Goal: Transaction & Acquisition: Purchase product/service

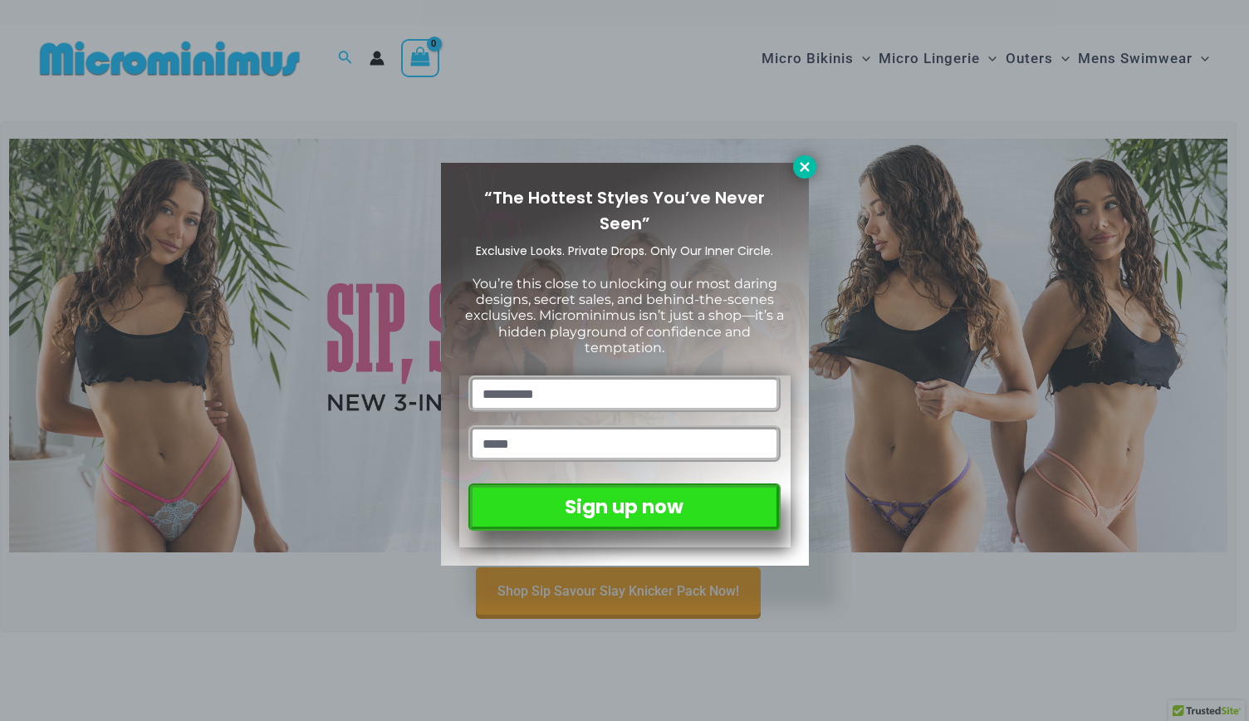
click at [802, 169] on icon at bounding box center [804, 166] width 9 height 9
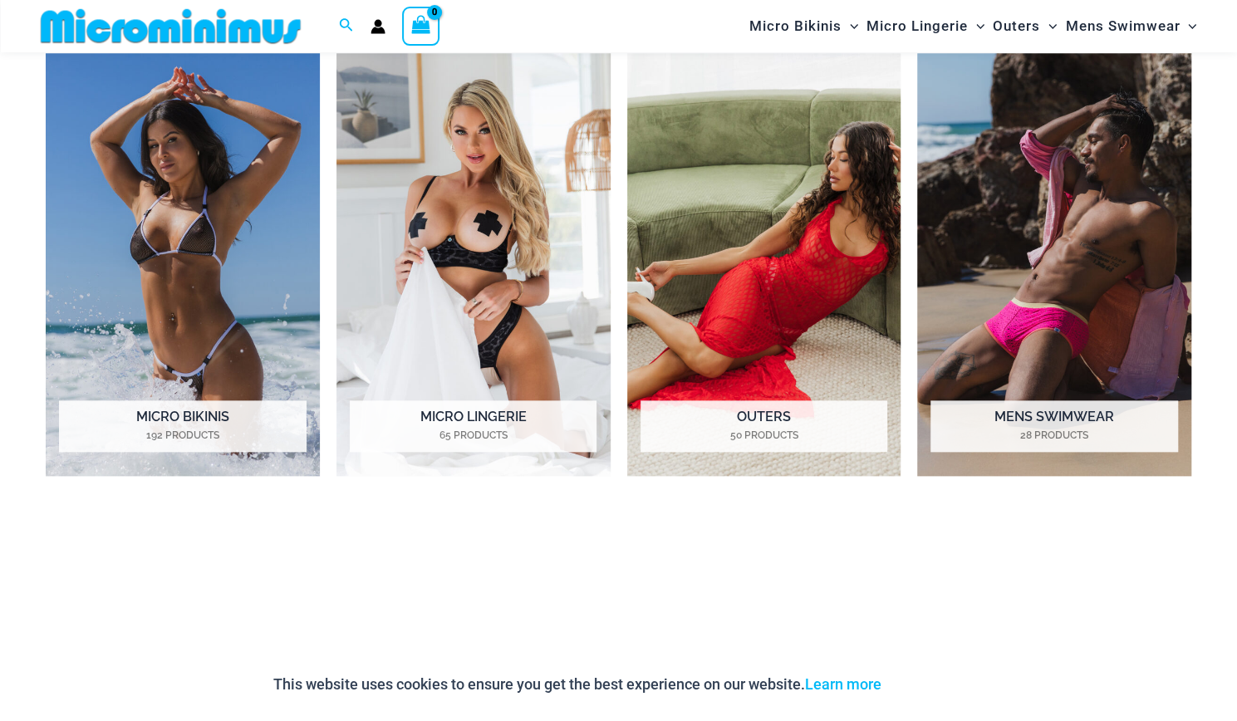
scroll to position [816, 0]
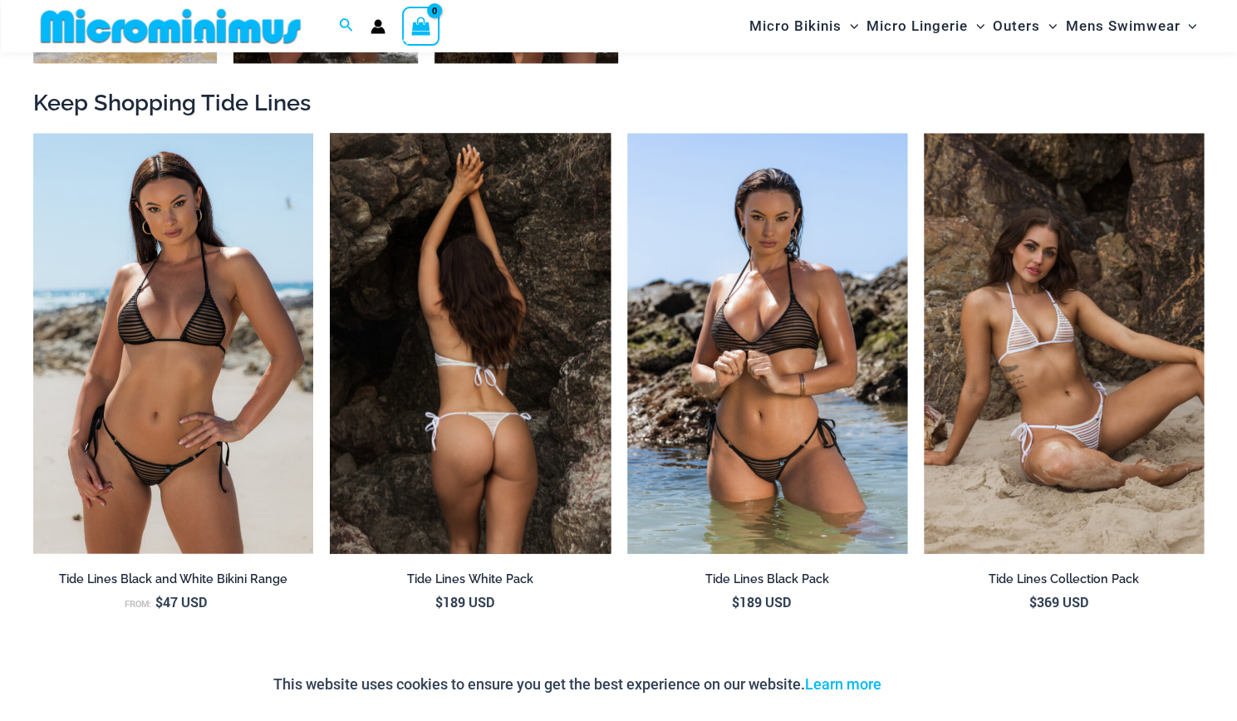
scroll to position [1813, 0]
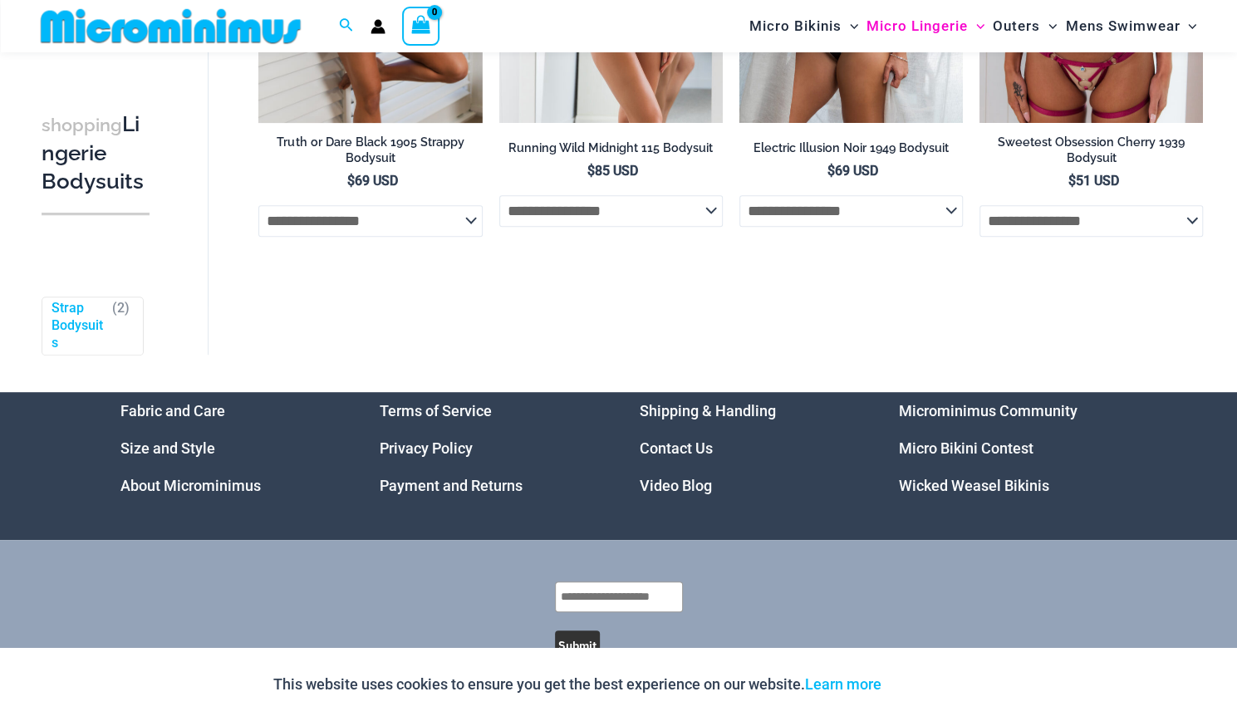
scroll to position [400, 0]
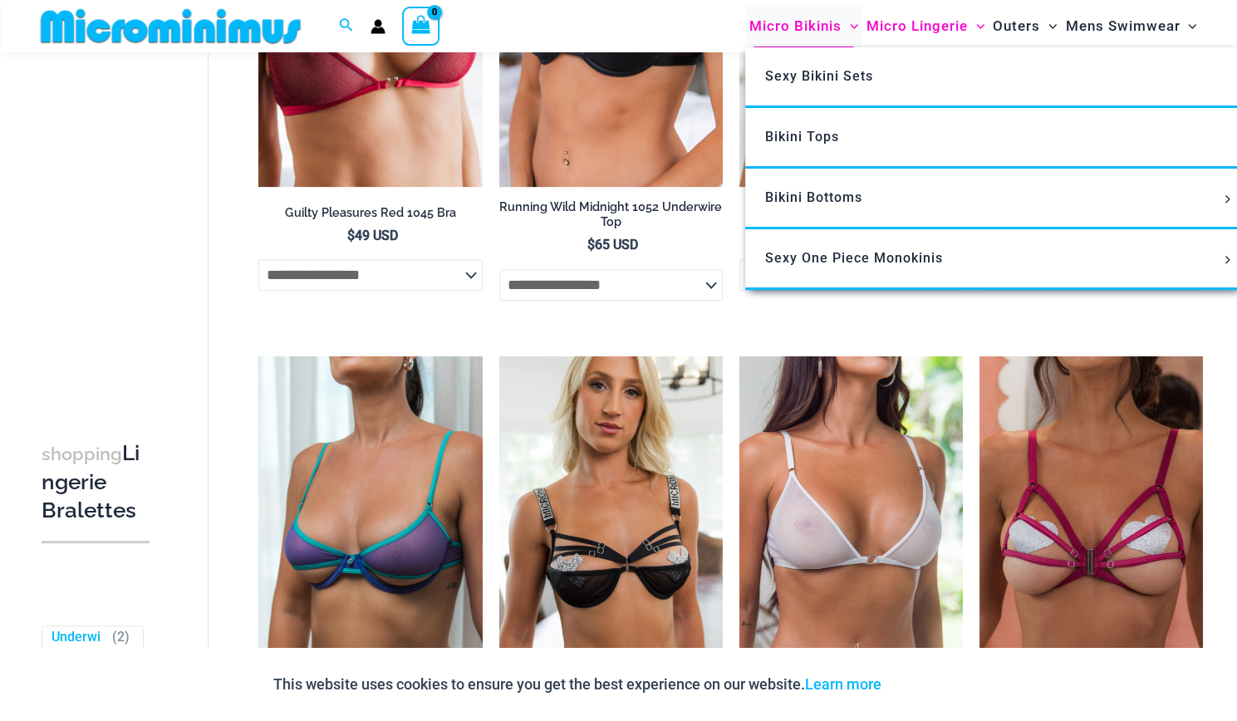
scroll to position [234, 0]
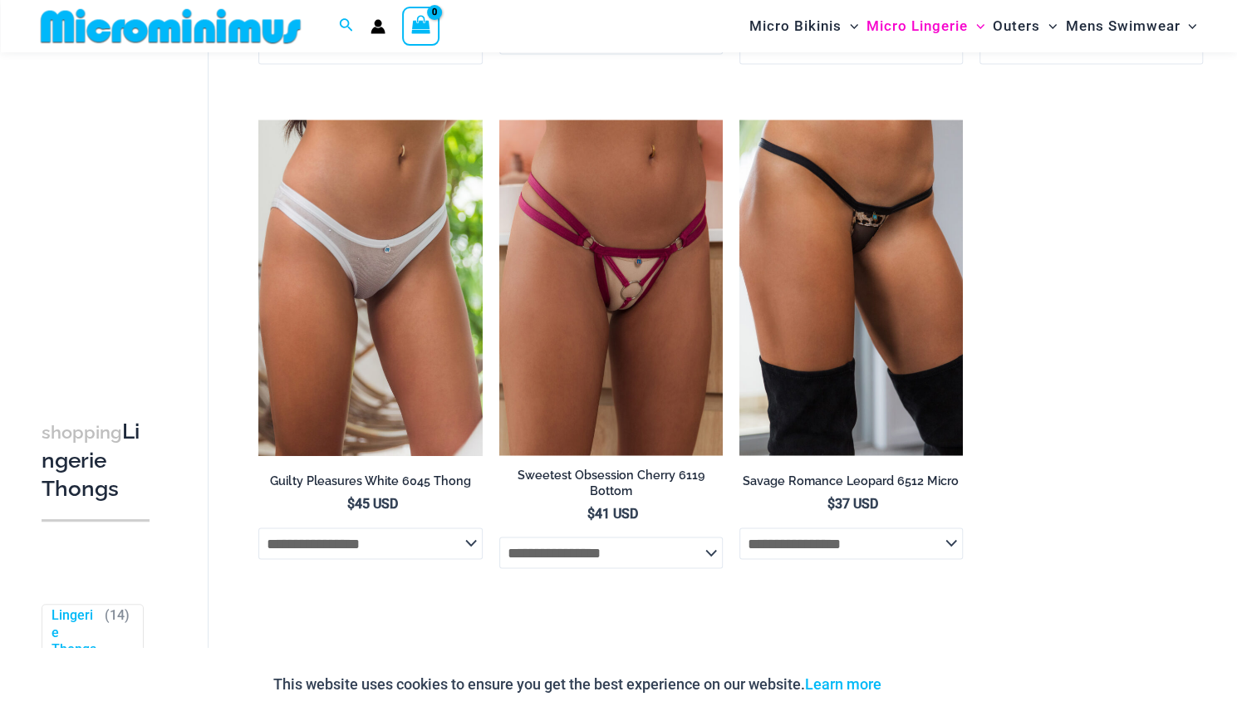
scroll to position [1647, 0]
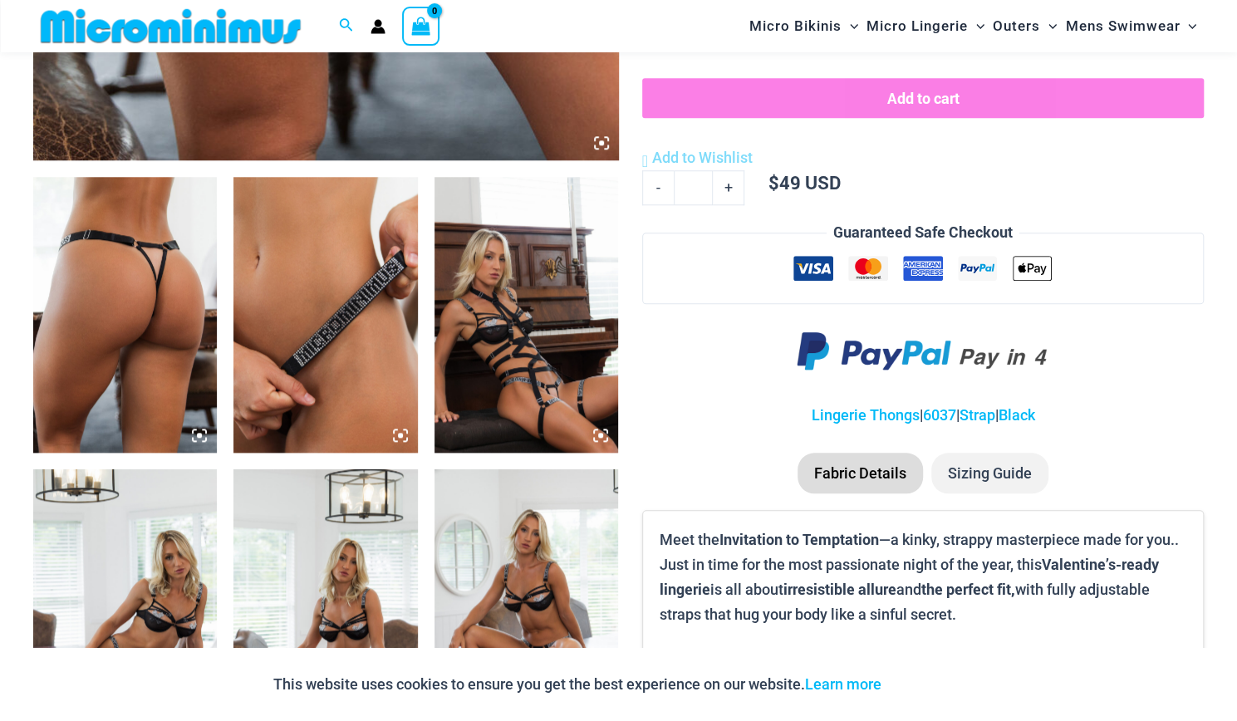
scroll to position [899, 0]
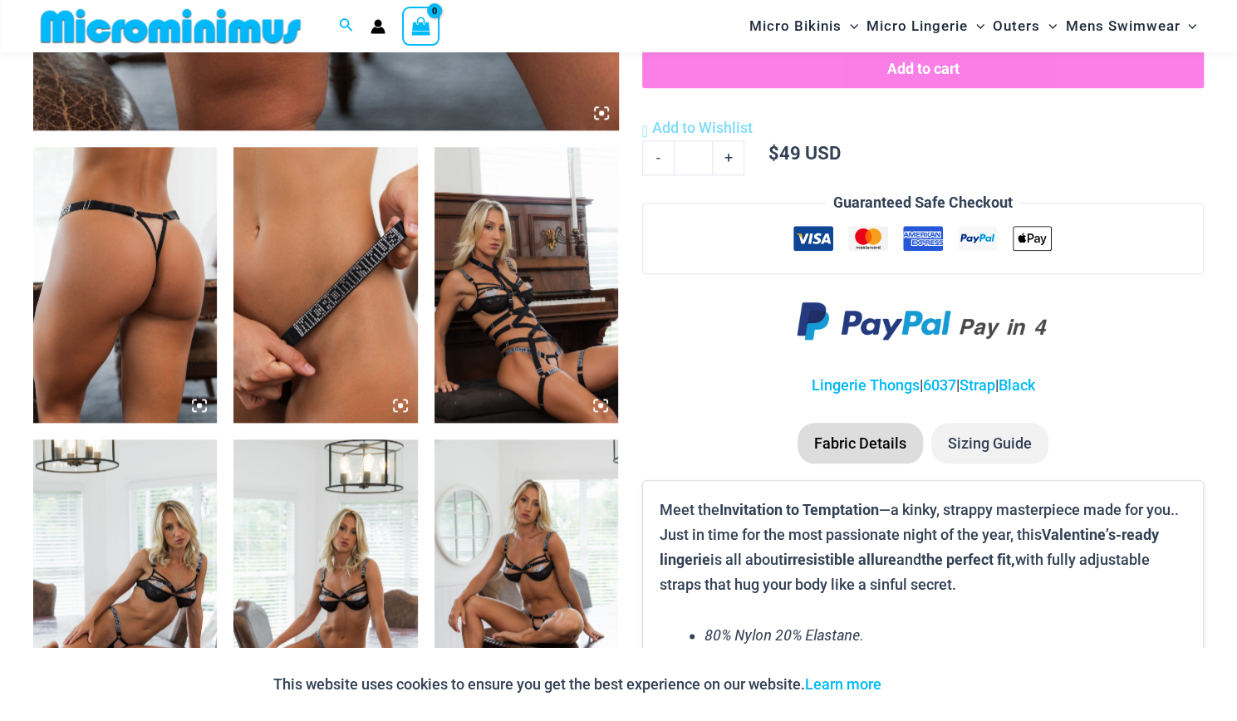
click at [523, 345] on img at bounding box center [526, 285] width 184 height 276
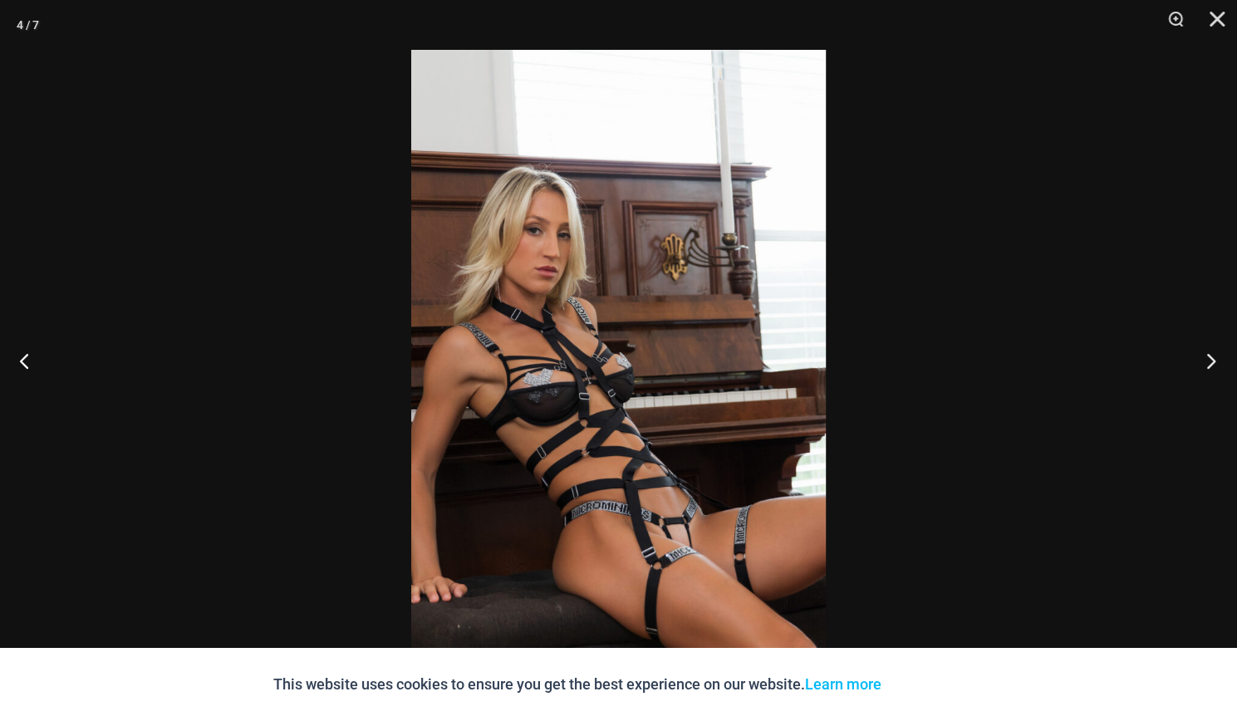
click at [1215, 366] on button "Next" at bounding box center [1206, 360] width 62 height 83
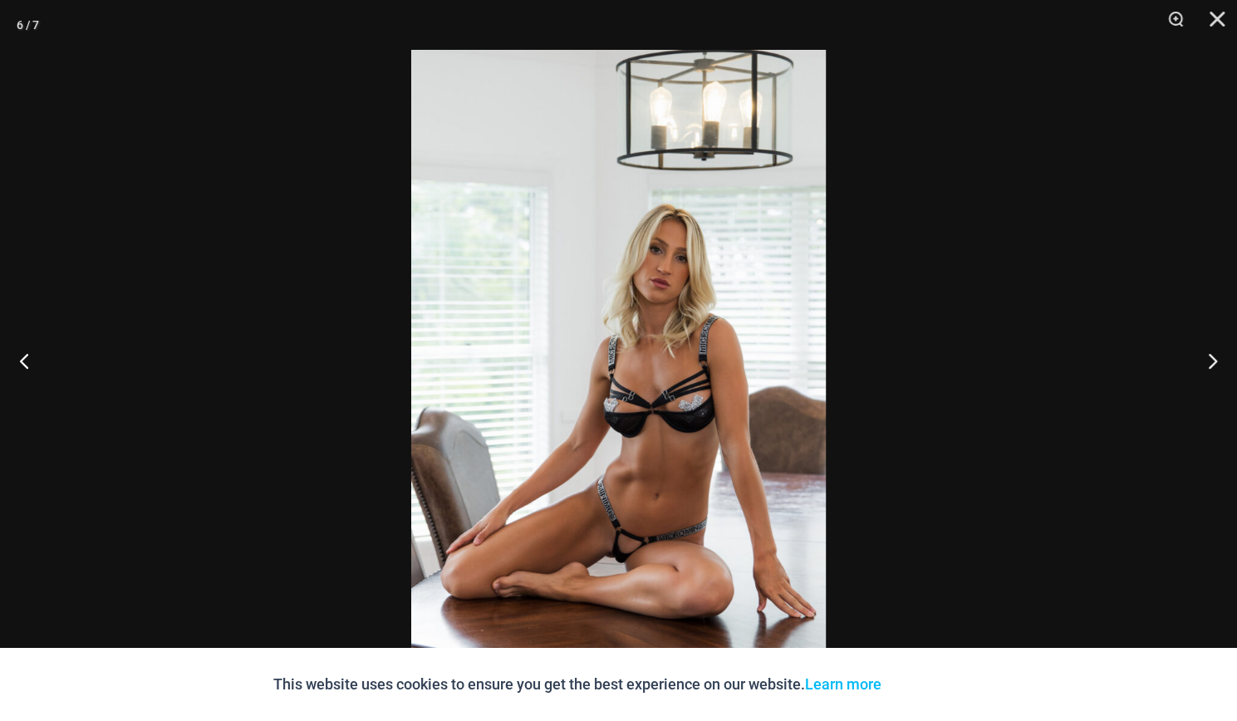
click at [714, 518] on img at bounding box center [618, 360] width 415 height 621
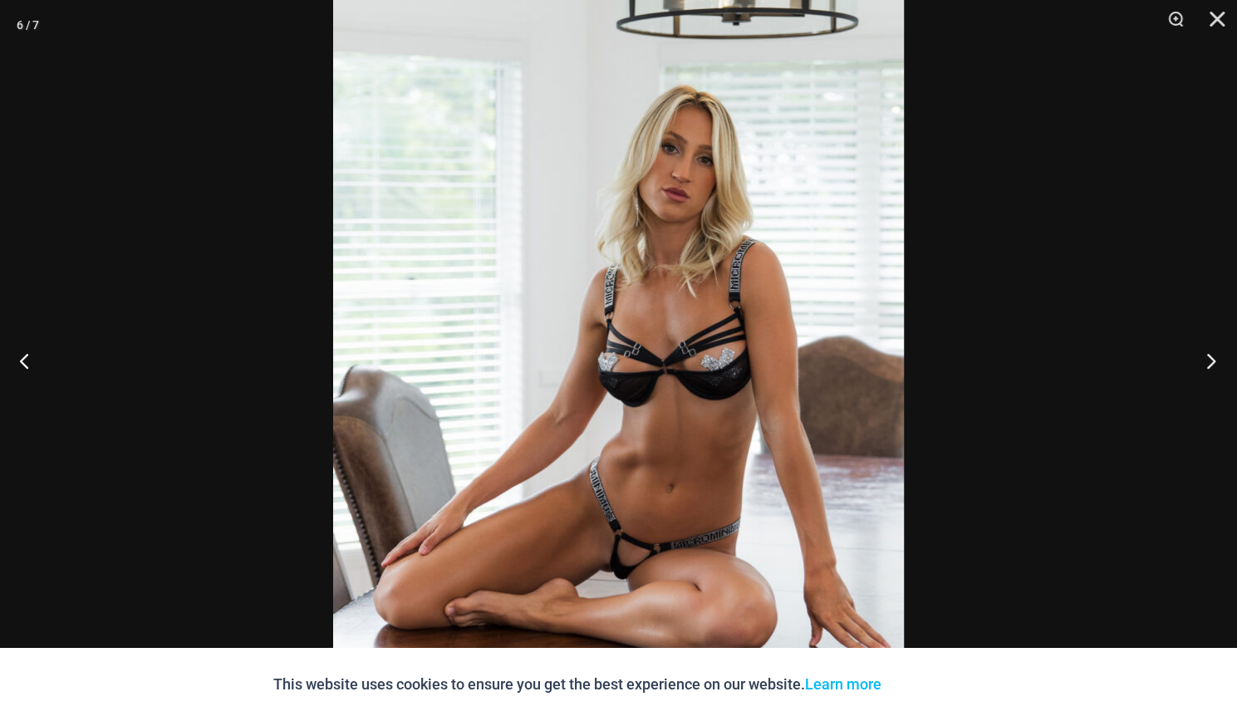
click at [1223, 363] on button "Next" at bounding box center [1206, 360] width 62 height 83
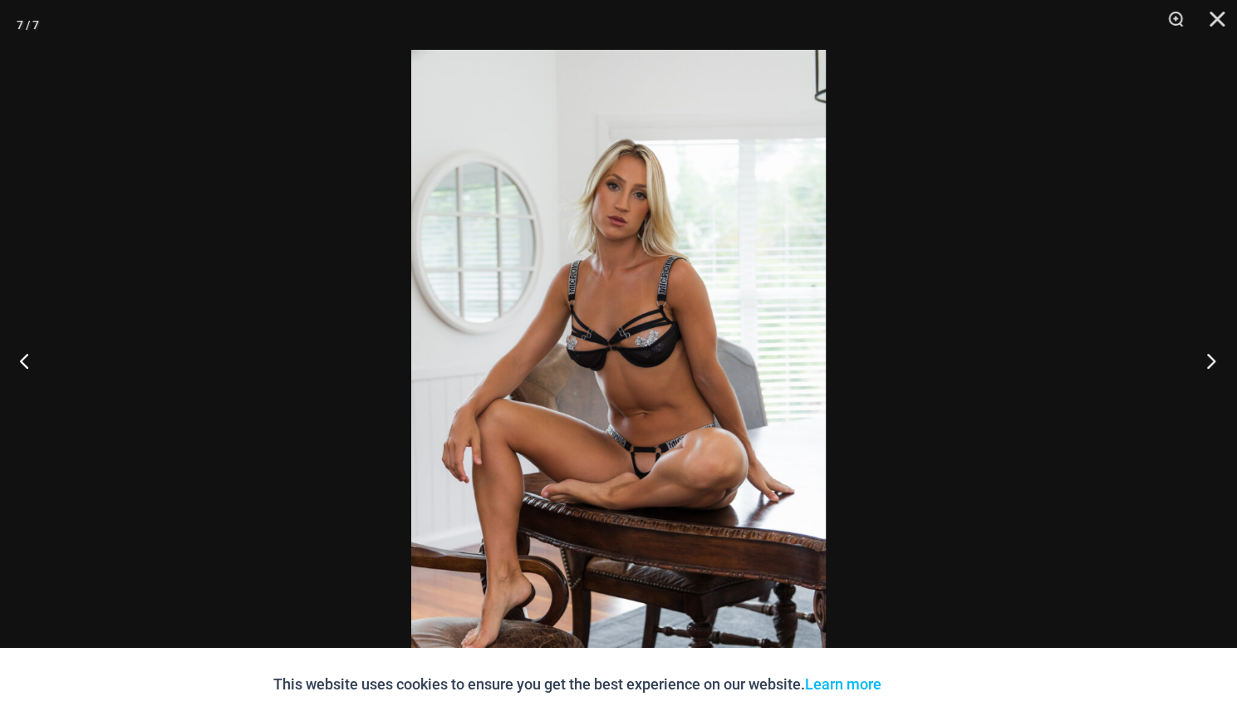
click at [1223, 363] on button "Next" at bounding box center [1206, 360] width 62 height 83
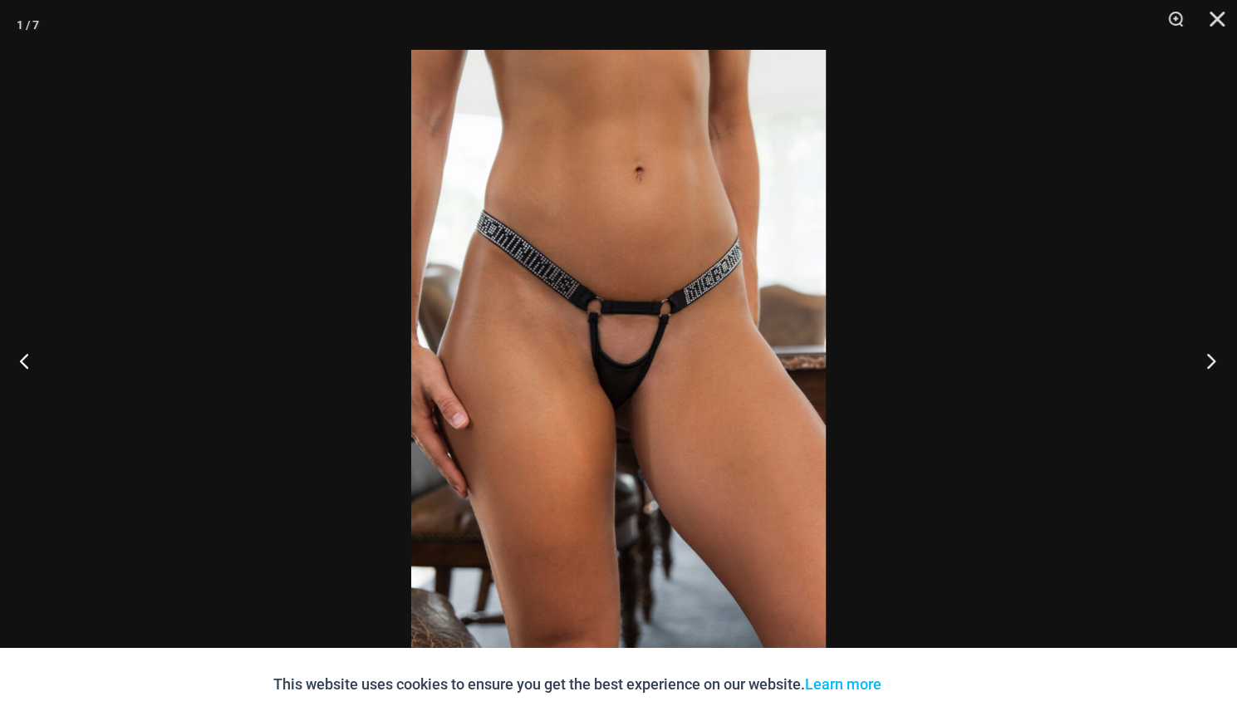
click at [1223, 363] on button "Next" at bounding box center [1206, 360] width 62 height 83
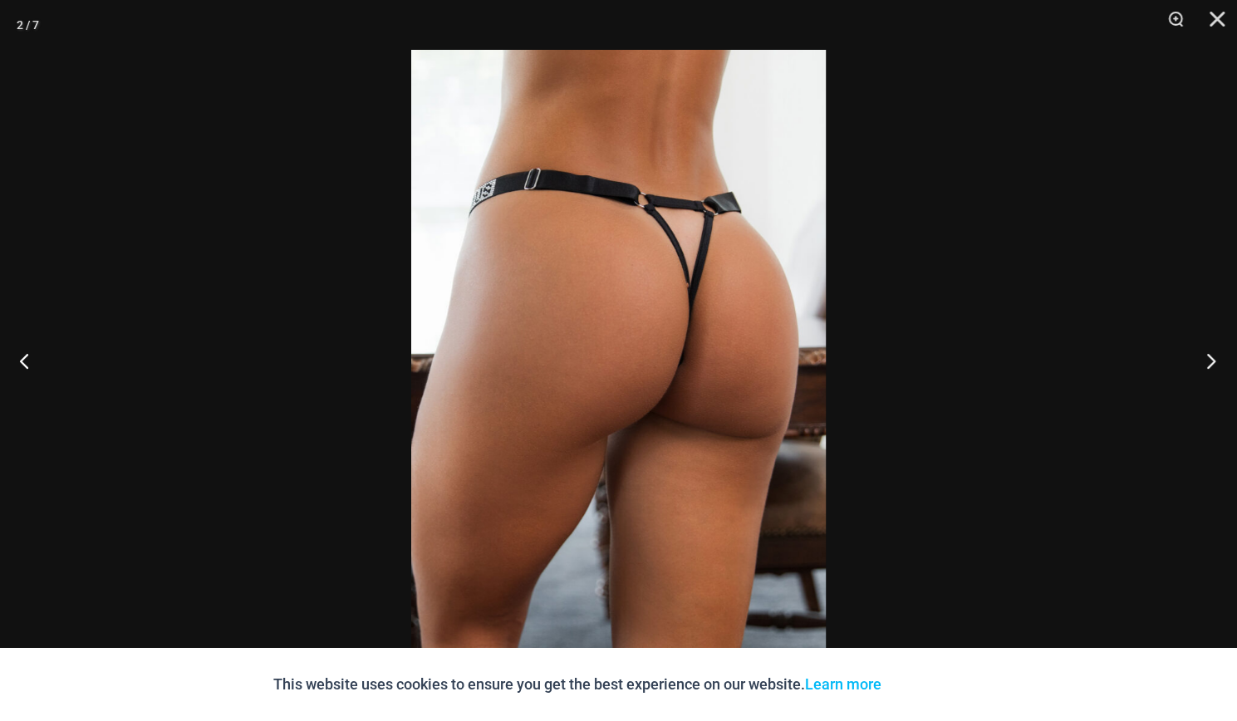
click at [1223, 363] on button "Next" at bounding box center [1206, 360] width 62 height 83
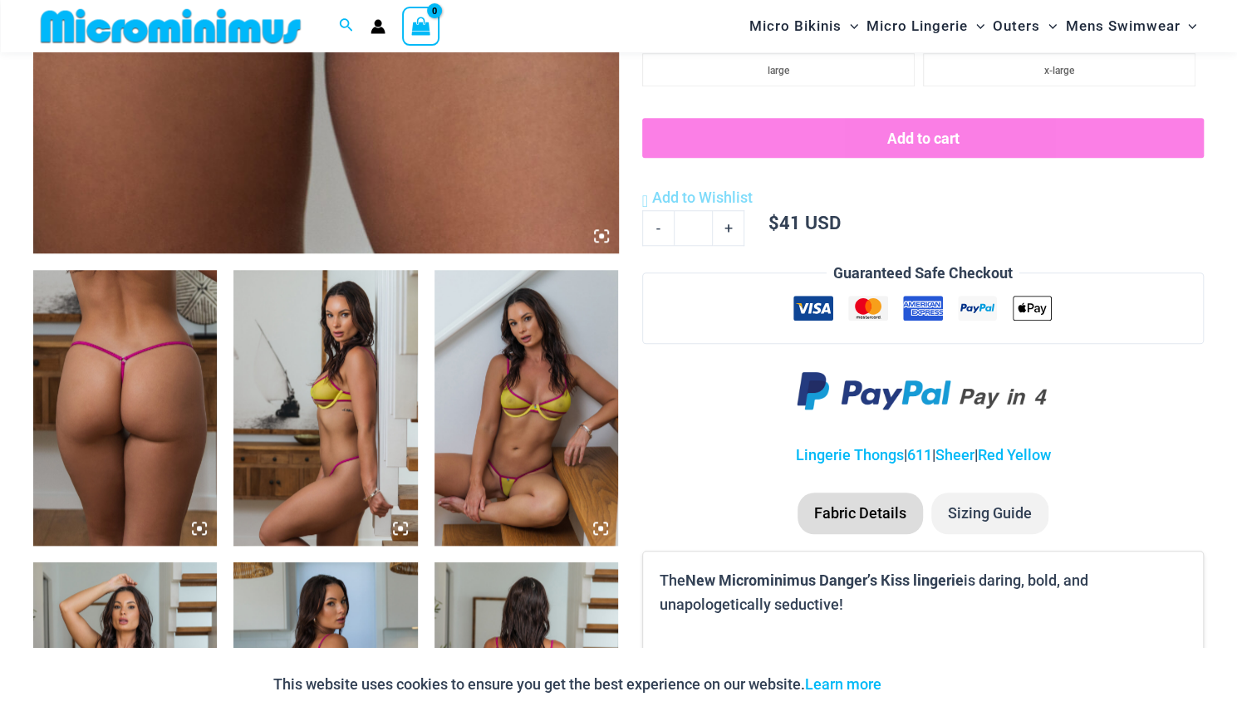
scroll to position [976, 0]
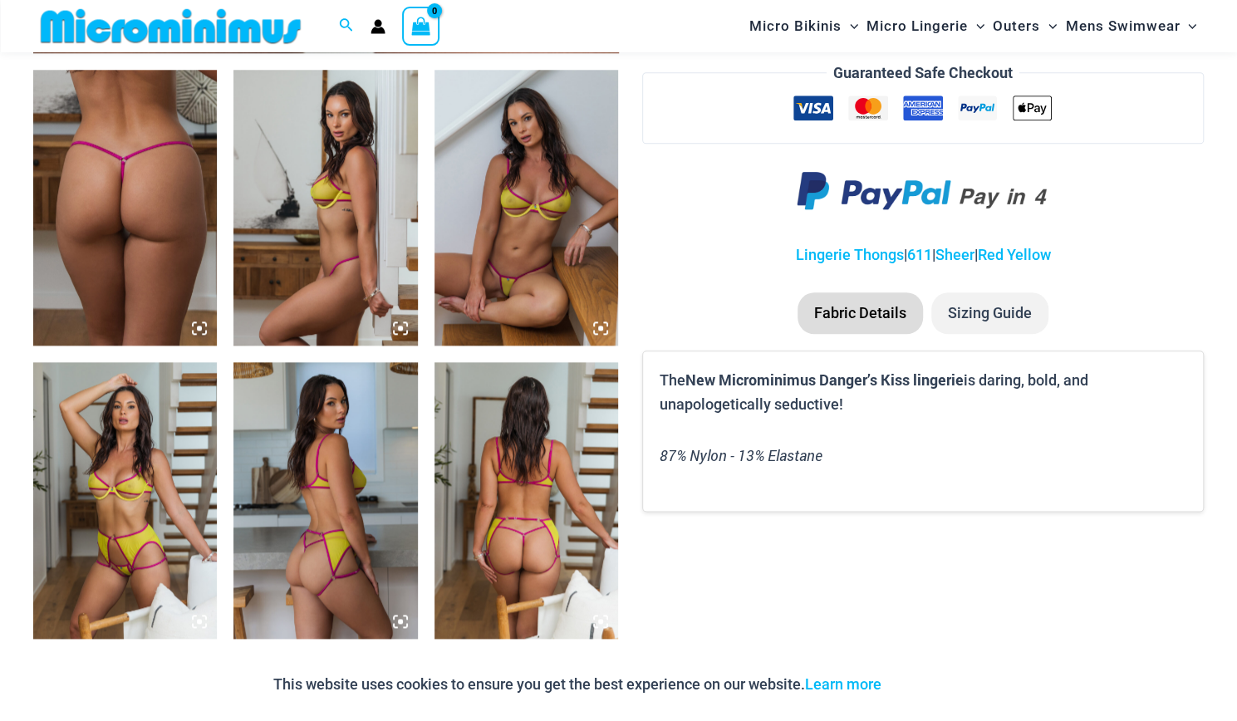
click at [439, 220] on img at bounding box center [526, 208] width 184 height 276
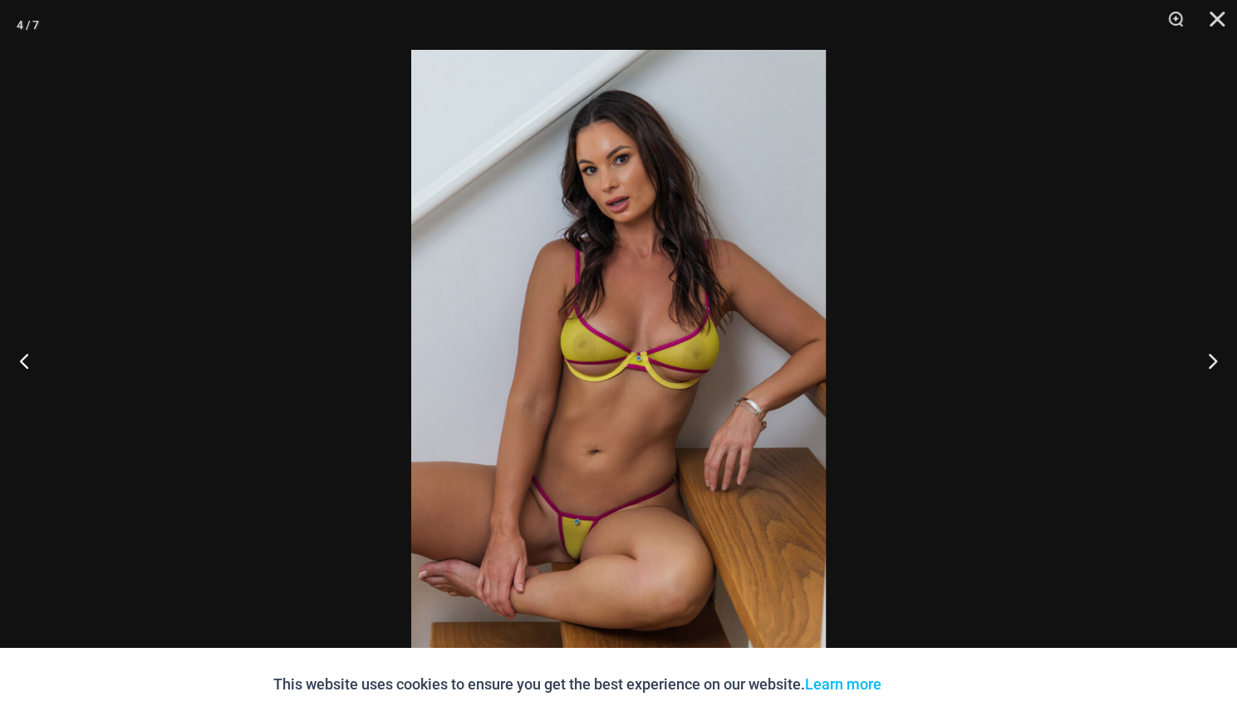
click at [562, 547] on img at bounding box center [618, 360] width 415 height 621
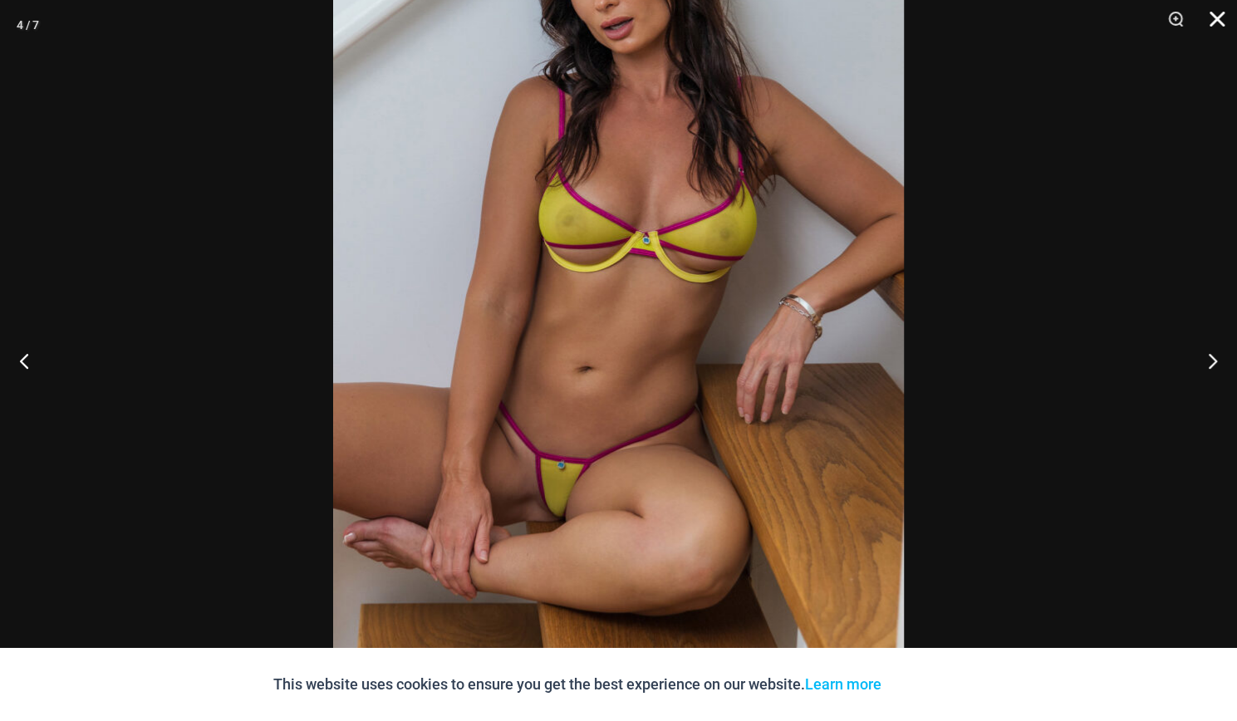
click at [1221, 21] on button "Close" at bounding box center [1211, 25] width 42 height 50
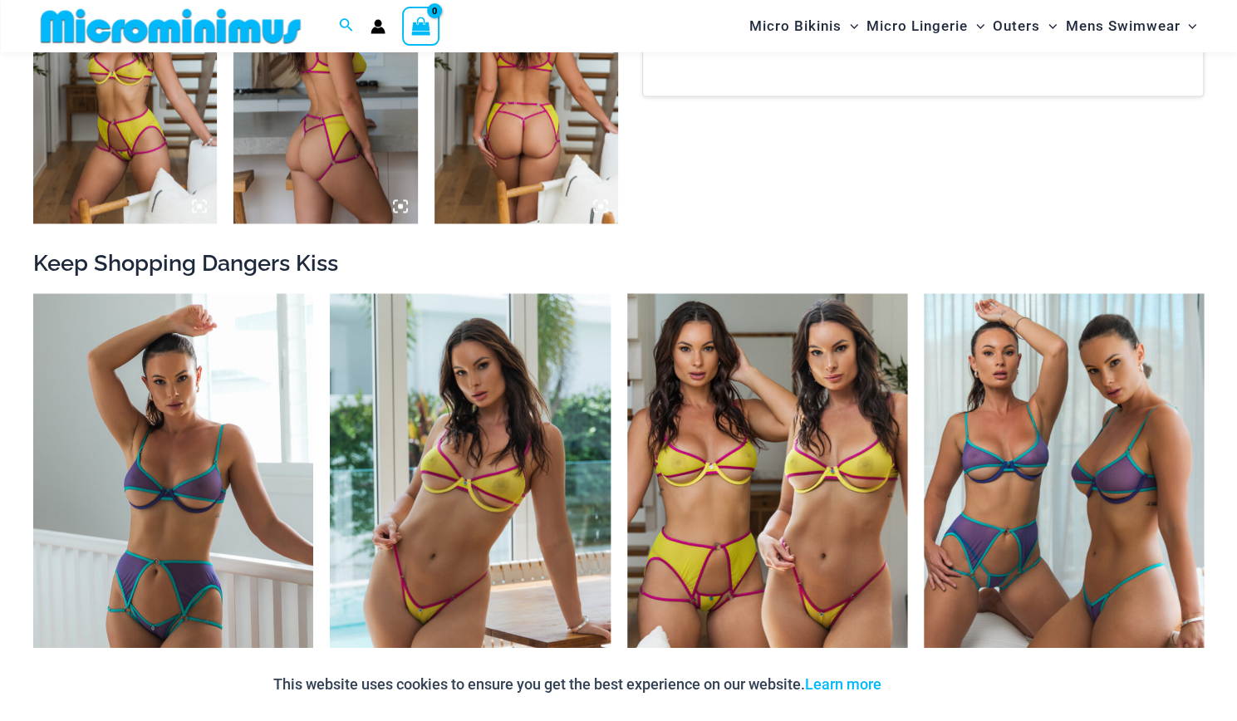
scroll to position [1225, 0]
